Goal: Find specific page/section: Find specific page/section

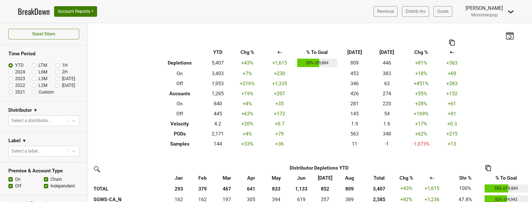
click at [511, 13] on img at bounding box center [510, 11] width 7 height 7
click at [57, 13] on button "Account Reports" at bounding box center [75, 11] width 43 height 11
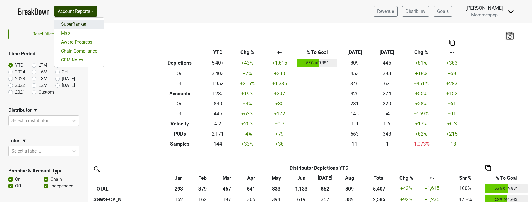
click at [64, 21] on link "SuperRanker" at bounding box center [78, 24] width 49 height 9
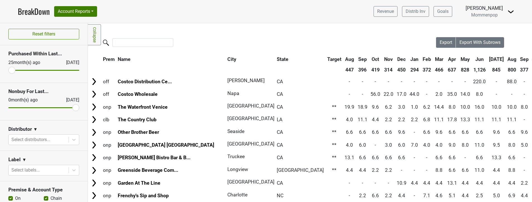
click at [512, 10] on img at bounding box center [510, 11] width 7 height 7
click at [494, 23] on link "Control Center" at bounding box center [492, 22] width 44 height 9
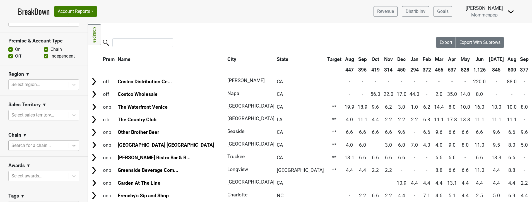
scroll to position [204, 0]
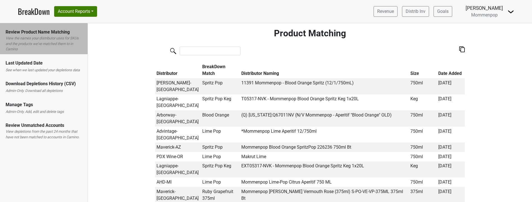
click at [61, 69] on label "See when we last updated your depletions data" at bounding box center [43, 70] width 74 height 6
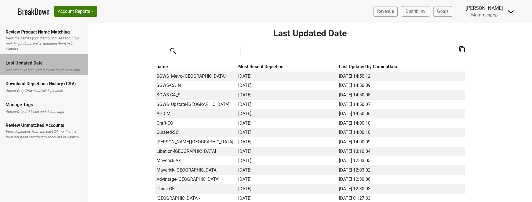
click at [51, 122] on div "Review Unmatched Accounts" at bounding box center [44, 125] width 76 height 7
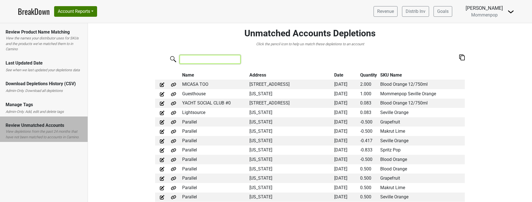
click at [229, 59] on input "search" at bounding box center [210, 59] width 61 height 9
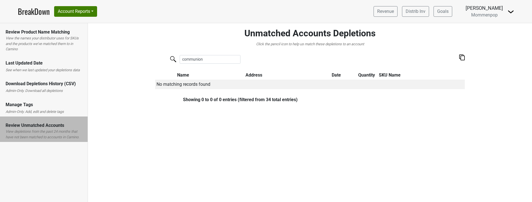
click at [462, 61] on div "communion Name Address Date Quantity SKU Name No matching records found Showing…" at bounding box center [310, 77] width 310 height 46
click at [461, 59] on img at bounding box center [462, 57] width 6 height 6
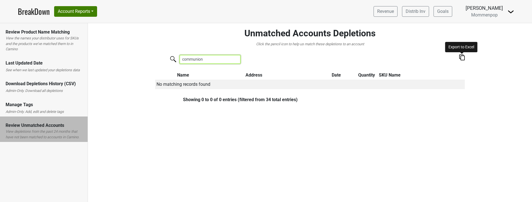
click at [203, 59] on input "communion" at bounding box center [210, 59] width 61 height 9
type input "c"
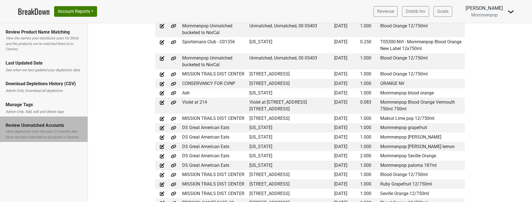
scroll to position [52, 0]
